Goal: Navigation & Orientation: Understand site structure

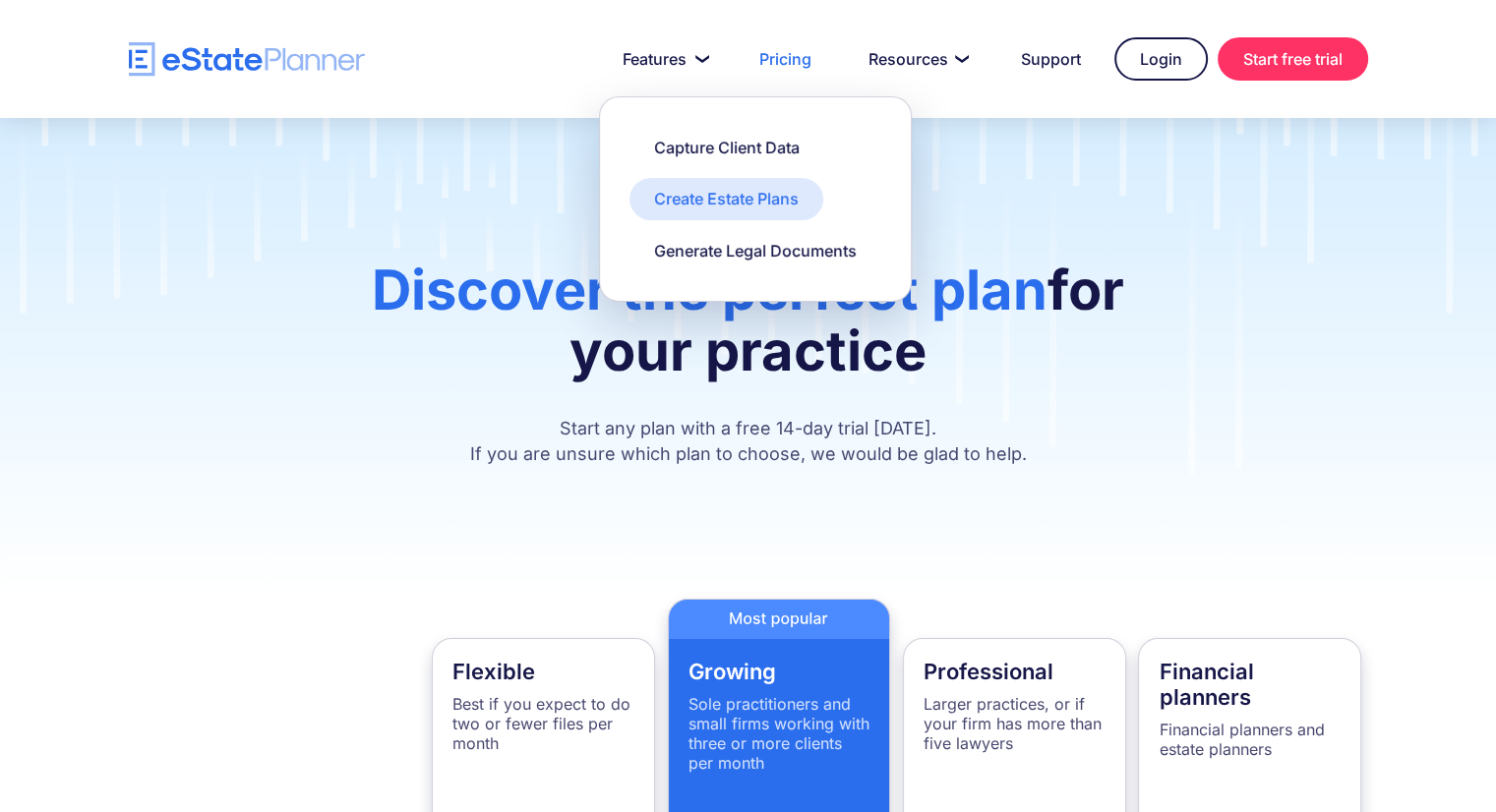
click at [768, 197] on div "Create Estate Plans" at bounding box center [727, 199] width 145 height 22
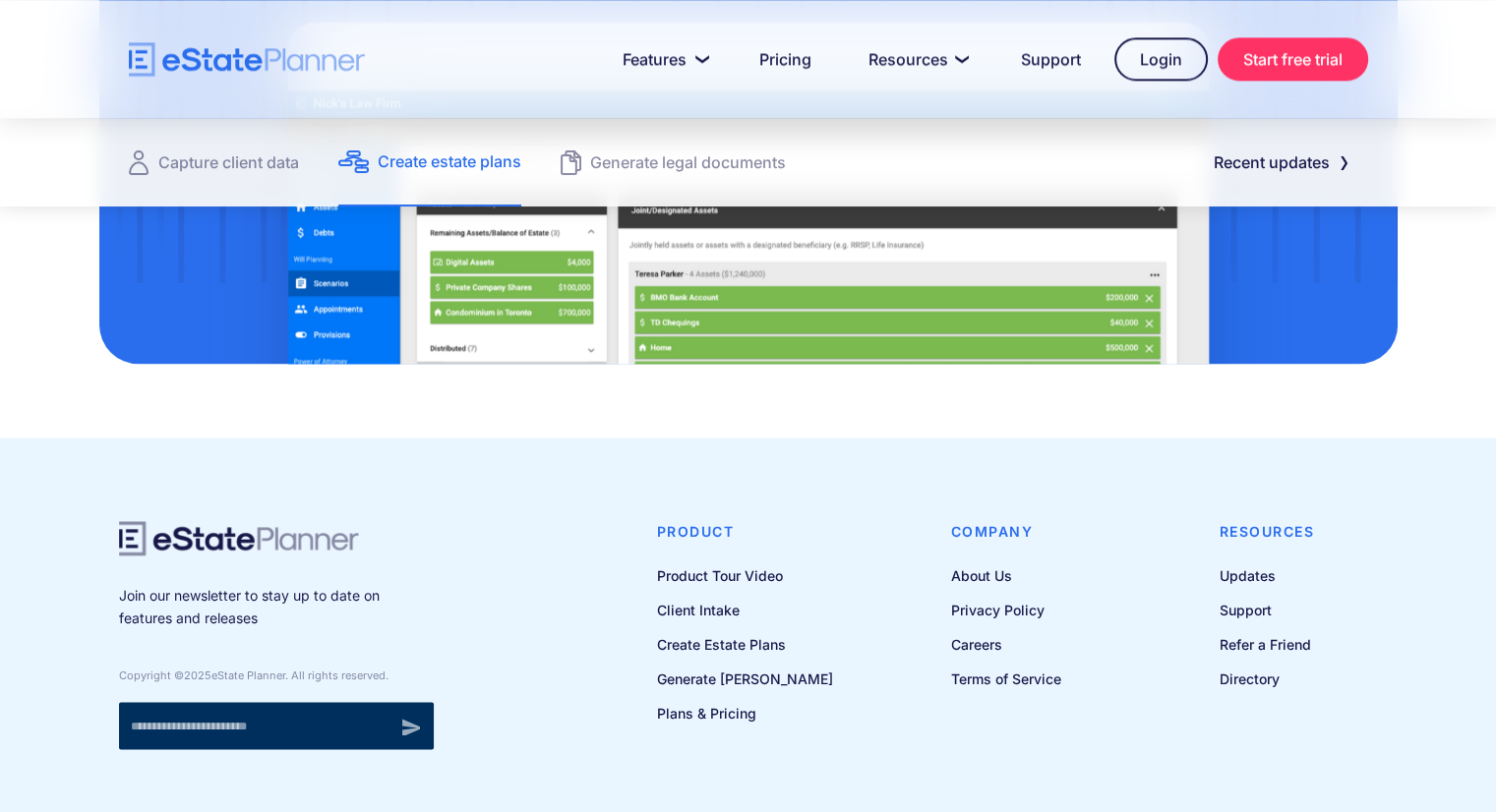
scroll to position [2797, 0]
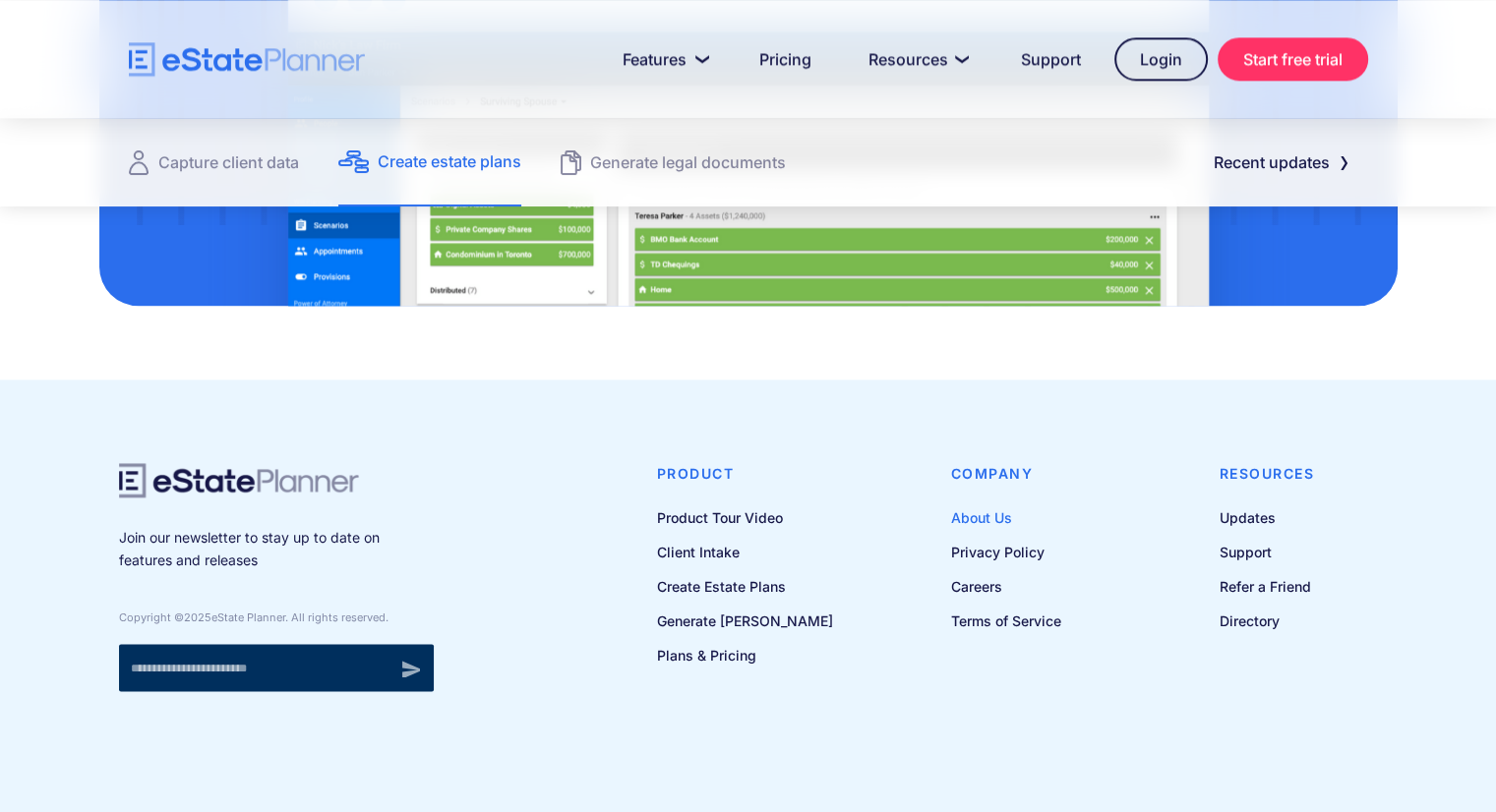
click at [991, 512] on link "About Us" at bounding box center [1006, 517] width 110 height 25
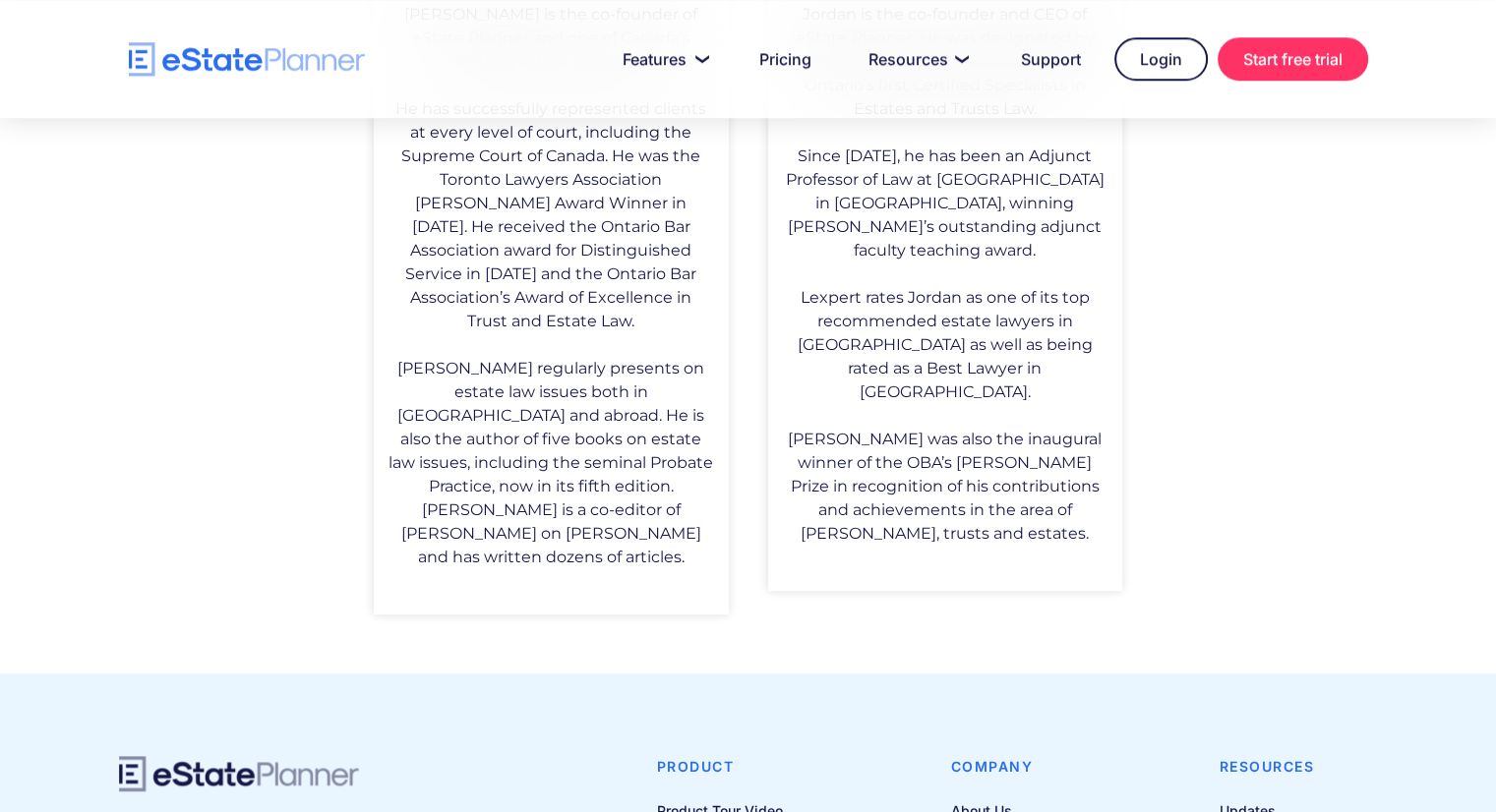
scroll to position [1798, 0]
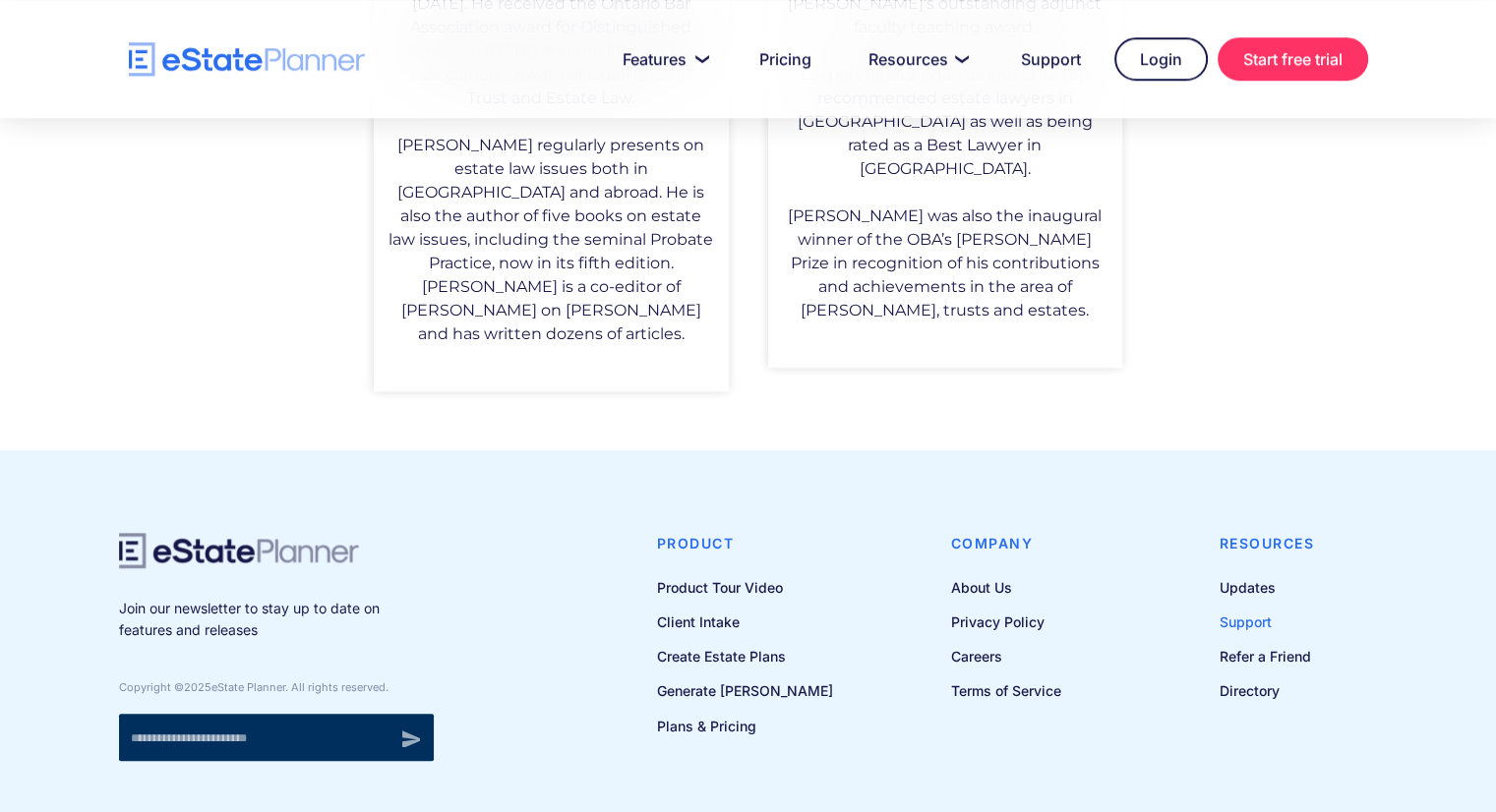
click at [1251, 609] on link "Support" at bounding box center [1267, 621] width 95 height 25
